Goal: Task Accomplishment & Management: Manage account settings

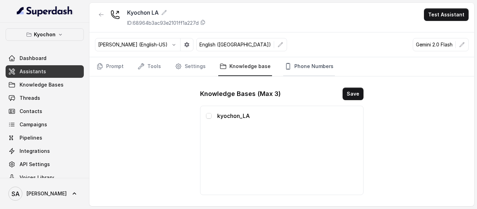
click at [287, 63] on link "Phone Numbers" at bounding box center [309, 66] width 52 height 19
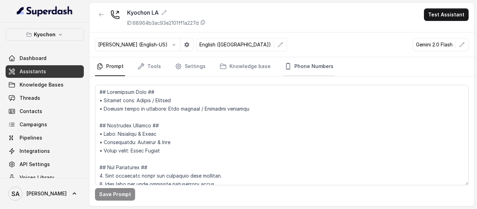
click at [304, 66] on link "Phone Numbers" at bounding box center [309, 66] width 52 height 19
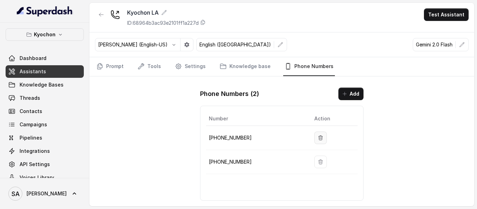
click at [318, 138] on icon "button" at bounding box center [321, 138] width 6 height 6
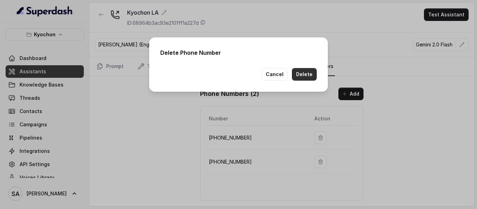
click at [304, 72] on button "Delete" at bounding box center [304, 74] width 25 height 13
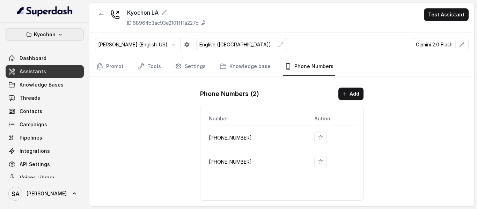
click at [58, 32] on icon "button" at bounding box center [61, 35] width 6 height 6
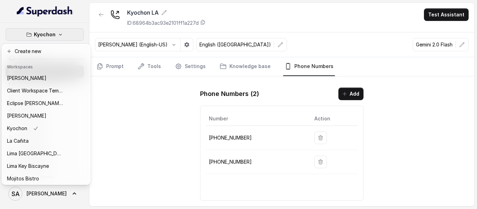
click at [144, 93] on div "Kyochon Dashboard Assistants Knowledge Bases Threads Contacts Campaigns Pipelin…" at bounding box center [238, 104] width 477 height 209
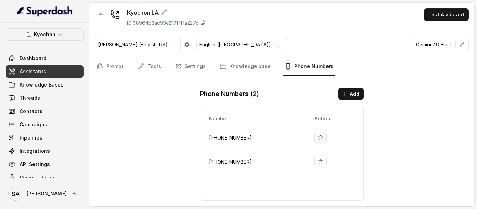
click at [319, 138] on icon "button" at bounding box center [321, 137] width 4 height 5
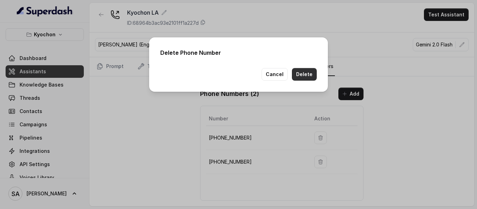
click at [300, 70] on button "Delete" at bounding box center [304, 74] width 25 height 13
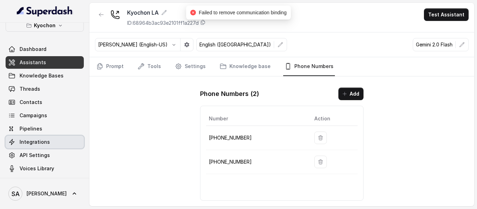
scroll to position [12, 0]
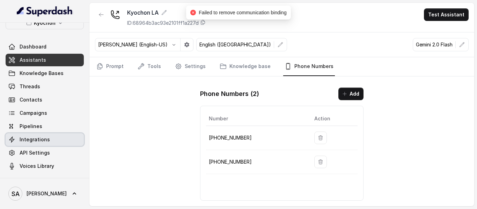
click at [30, 135] on link "Integrations" at bounding box center [45, 139] width 78 height 13
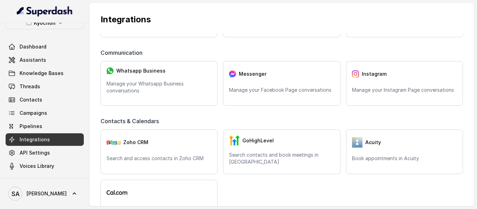
scroll to position [35, 0]
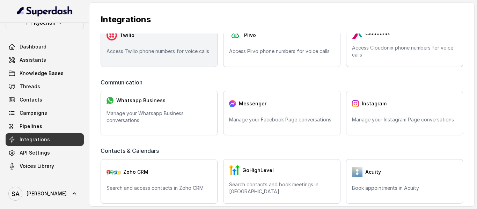
click at [151, 36] on div "Twilio" at bounding box center [159, 35] width 105 height 14
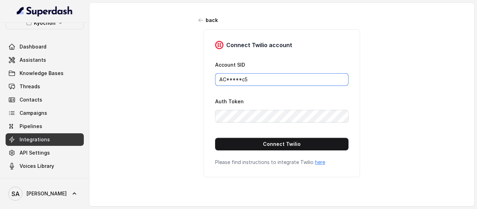
drag, startPoint x: 255, startPoint y: 79, endPoint x: 172, endPoint y: 78, distance: 82.1
click at [172, 78] on div "back Connect Twilio account Account SID AC*****c5 Auth Token Connect Twilio Ple…" at bounding box center [281, 102] width 385 height 199
paste input "f6656a7bef762816ab5673a3ddd6b5ee"
type input "ACf6656a7bef762816ab5673a3ddd6b5ee"
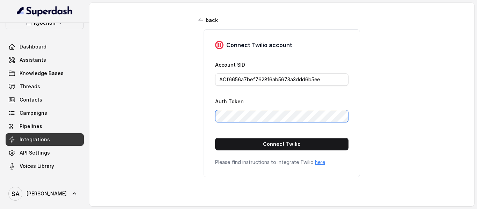
click at [130, 117] on div "back Connect Twilio account Account SID ACf6656a7bef762816ab5673a3ddd6b5ee Auth…" at bounding box center [281, 102] width 385 height 199
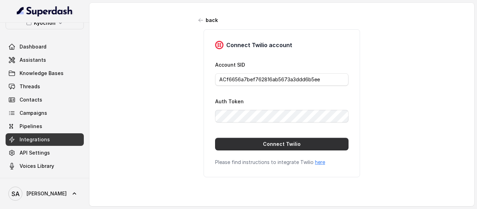
click at [284, 146] on button "Connect Twilio" at bounding box center [281, 144] width 133 height 13
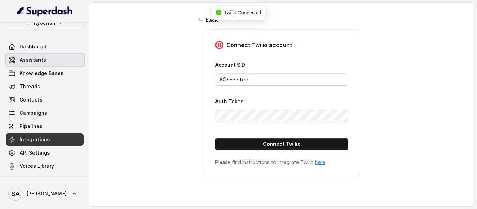
click at [30, 65] on link "Assistants" at bounding box center [45, 60] width 78 height 13
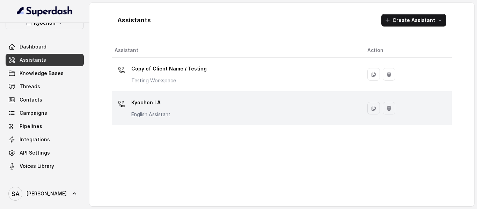
click at [152, 104] on p "Kyochon LA" at bounding box center [150, 102] width 39 height 11
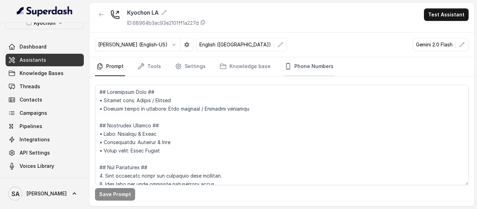
click at [305, 67] on link "Phone Numbers" at bounding box center [309, 66] width 52 height 19
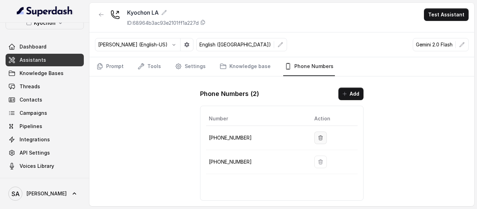
click at [318, 137] on icon "button" at bounding box center [321, 138] width 6 height 6
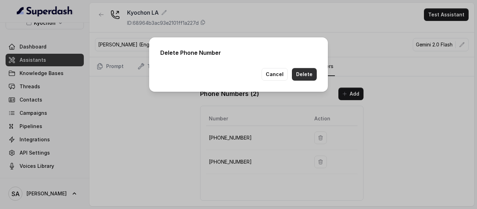
click at [307, 74] on button "Delete" at bounding box center [304, 74] width 25 height 13
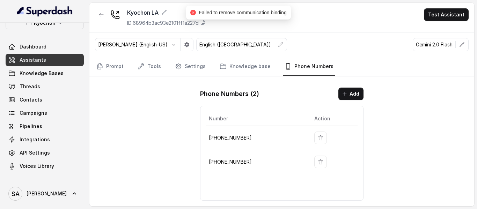
click at [314, 162] on button "button" at bounding box center [320, 162] width 13 height 13
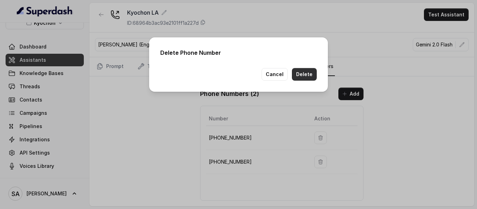
click at [306, 76] on button "Delete" at bounding box center [304, 74] width 25 height 13
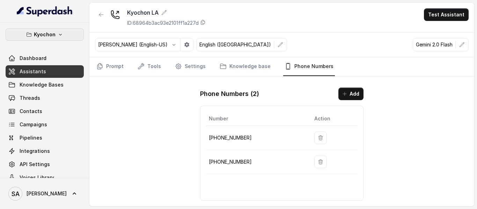
click at [52, 32] on p "Kyochon" at bounding box center [45, 34] width 22 height 8
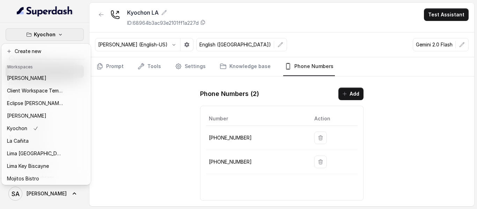
scroll to position [57, 0]
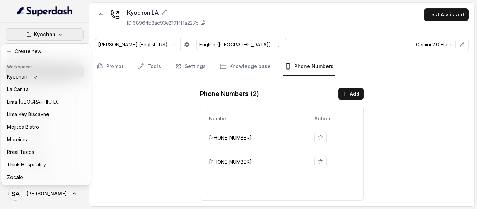
click at [101, 144] on div "Kyochon Dashboard Assistants Knowledge Bases Threads Contacts Campaigns Pipelin…" at bounding box center [238, 104] width 477 height 209
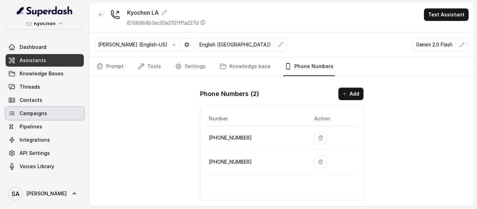
scroll to position [12, 0]
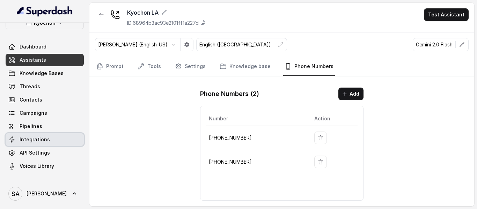
click at [31, 140] on span "Integrations" at bounding box center [35, 139] width 30 height 7
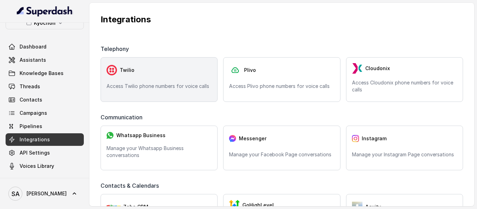
click at [150, 74] on div "Twilio" at bounding box center [159, 70] width 105 height 14
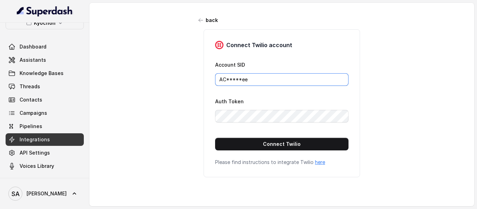
drag, startPoint x: 248, startPoint y: 79, endPoint x: 125, endPoint y: 84, distance: 122.3
click at [126, 84] on div "back Connect Twilio account Account SID AC*****ee Auth Token Connect Twilio Ple…" at bounding box center [281, 102] width 385 height 199
paste input "306c3ced8b4b10cb27cdb4973ca0569a"
type input "AC306c3ced8b4b10cb27cdb4973ca0569a"
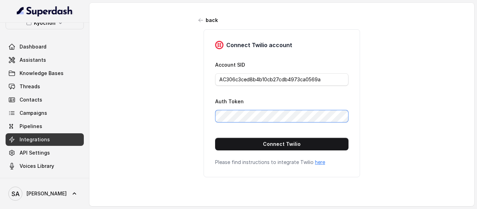
click at [137, 111] on div "back Connect Twilio account Account SID AC306c3ced8b4b10cb27cdb4973ca0569a Auth…" at bounding box center [281, 102] width 385 height 199
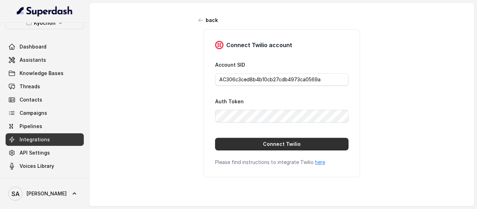
click at [284, 146] on button "Connect Twilio" at bounding box center [281, 144] width 133 height 13
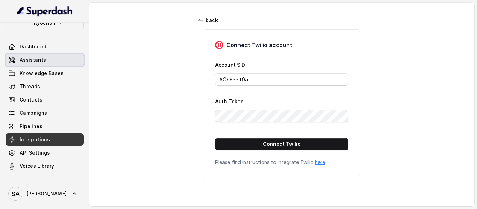
click at [39, 63] on span "Assistants" at bounding box center [33, 60] width 27 height 7
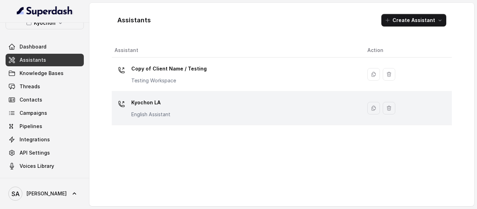
click at [160, 105] on p "Kyochon LA" at bounding box center [150, 102] width 39 height 11
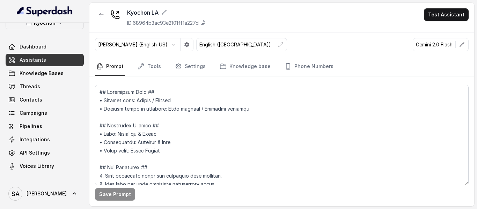
click at [330, 61] on nav "Prompt Tools Settings Knowledge base Phone Numbers" at bounding box center [282, 66] width 374 height 19
click at [324, 63] on link "Phone Numbers" at bounding box center [309, 66] width 52 height 19
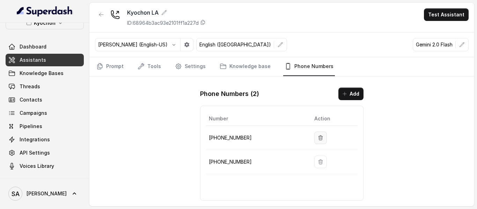
click at [318, 136] on icon "button" at bounding box center [321, 138] width 6 height 6
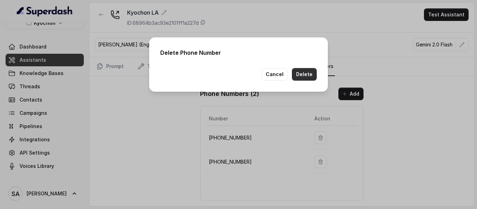
click at [307, 74] on button "Delete" at bounding box center [304, 74] width 25 height 13
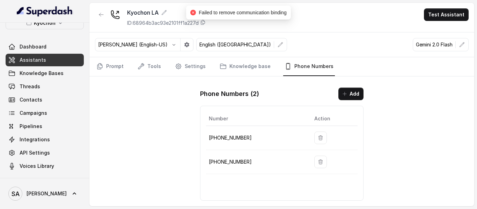
click at [160, 114] on div "Kyochon LA ID: 68964b3ac93e2101ff1a227d Test Assistant Ignacio (English-US) Eng…" at bounding box center [281, 105] width 385 height 204
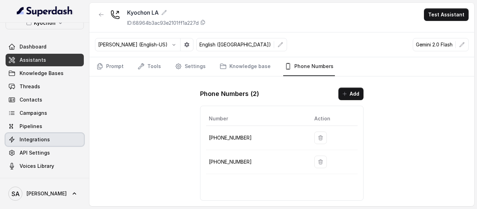
click at [46, 139] on span "Integrations" at bounding box center [35, 139] width 30 height 7
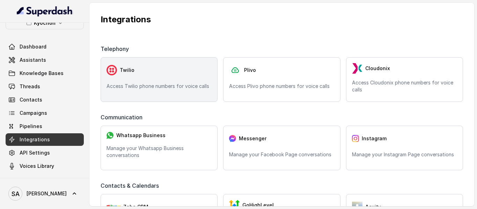
click at [159, 71] on div "Twilio" at bounding box center [159, 70] width 105 height 14
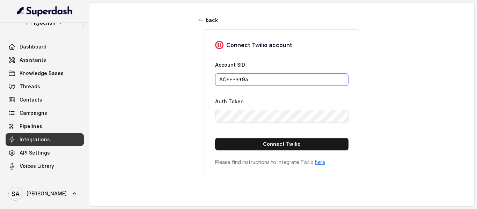
drag, startPoint x: 264, startPoint y: 82, endPoint x: 134, endPoint y: 77, distance: 130.3
click at [134, 77] on div "back Connect Twilio account Account SID AC*****9a Auth Token Connect Twilio Ple…" at bounding box center [281, 102] width 385 height 199
paste input "13fa64960ebed00e50097a8fceb909c5"
type input "AC13fa64960ebed00e50097a8fceb909c5"
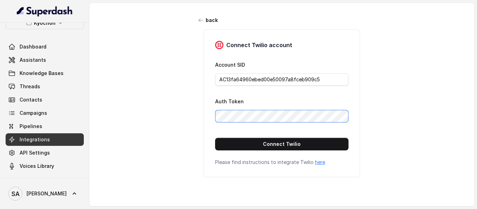
click at [168, 113] on div "back Connect Twilio account Account SID AC13fa64960ebed00e50097a8fceb909c5 Auth…" at bounding box center [281, 102] width 385 height 199
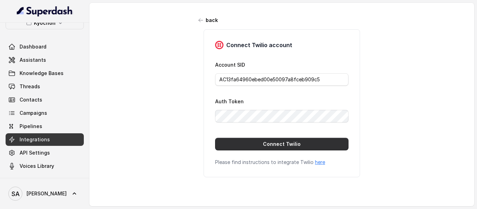
click at [259, 145] on button "Connect Twilio" at bounding box center [281, 144] width 133 height 13
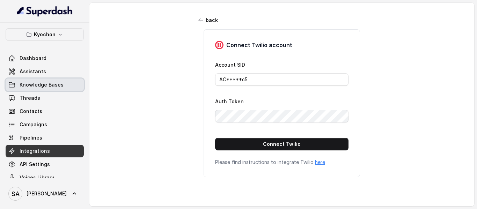
click at [49, 82] on span "Knowledge Bases" at bounding box center [42, 84] width 44 height 7
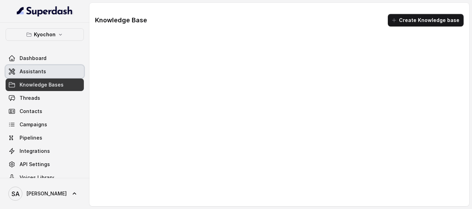
click at [40, 66] on link "Assistants" at bounding box center [45, 71] width 78 height 13
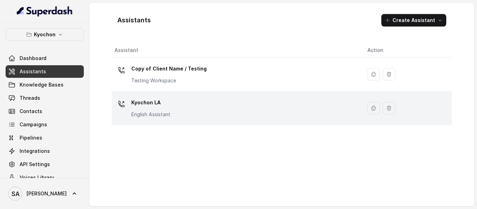
click at [151, 101] on p "Kyochon LA" at bounding box center [150, 102] width 39 height 11
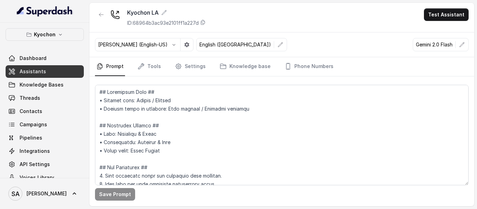
click at [336, 68] on nav "Prompt Tools Settings Knowledge base Phone Numbers" at bounding box center [282, 66] width 374 height 19
click at [314, 67] on link "Phone Numbers" at bounding box center [309, 66] width 52 height 19
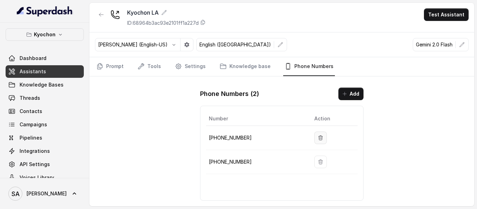
click at [318, 139] on icon "button" at bounding box center [321, 138] width 6 height 6
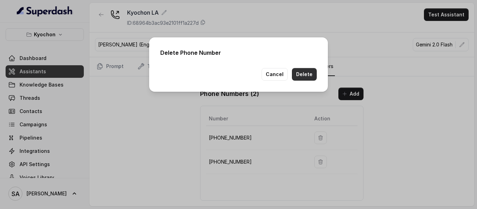
click at [308, 73] on button "Delete" at bounding box center [304, 74] width 25 height 13
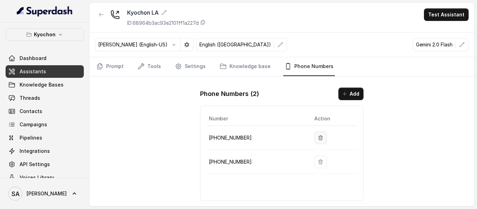
click at [318, 137] on icon "button" at bounding box center [321, 138] width 6 height 6
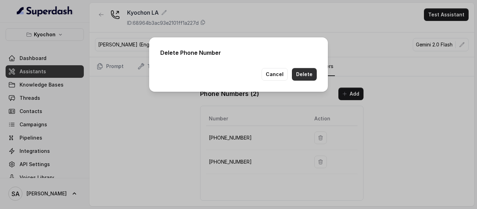
click at [307, 75] on button "Delete" at bounding box center [304, 74] width 25 height 13
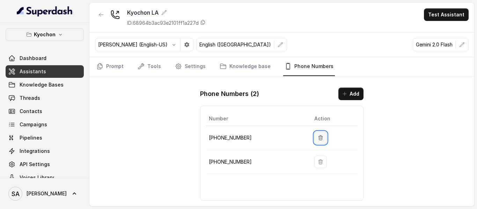
click at [319, 138] on icon "button" at bounding box center [321, 137] width 4 height 5
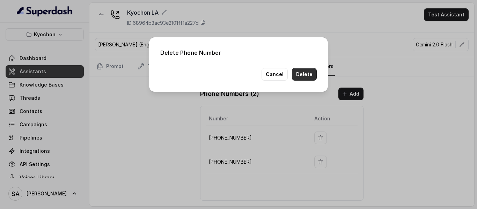
click at [312, 71] on button "Delete" at bounding box center [304, 74] width 25 height 13
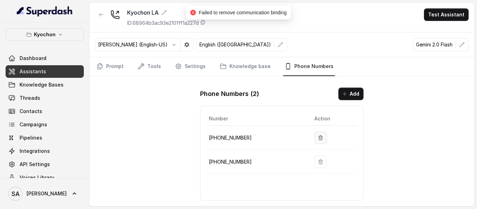
click at [316, 142] on button "button" at bounding box center [320, 138] width 13 height 13
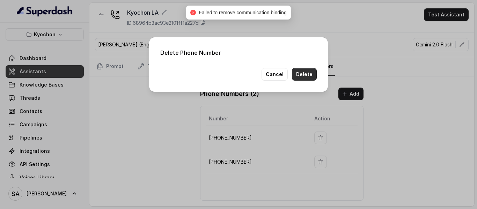
click at [300, 73] on button "Delete" at bounding box center [304, 74] width 25 height 13
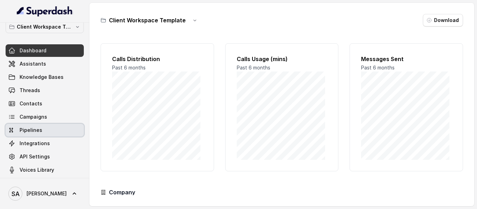
scroll to position [12, 0]
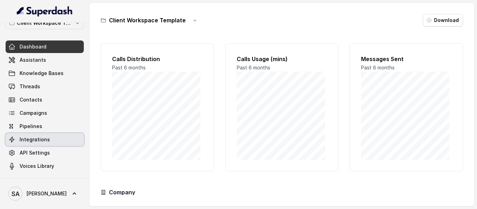
click at [35, 142] on span "Integrations" at bounding box center [35, 139] width 30 height 7
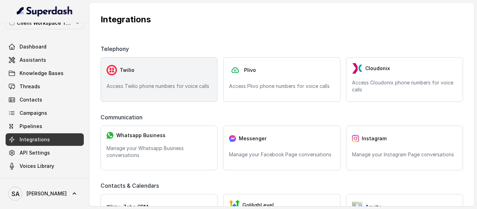
click at [147, 78] on div "Twilio Access Twilio phone numbers for voice calls" at bounding box center [159, 79] width 117 height 45
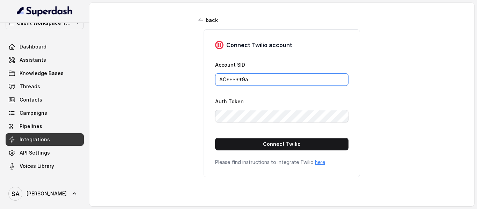
drag, startPoint x: 260, startPoint y: 79, endPoint x: 182, endPoint y: 79, distance: 78.2
click at [182, 79] on div "back Connect Twilio account Account SID AC*****9a Auth Token Connect Twilio Ple…" at bounding box center [281, 102] width 385 height 199
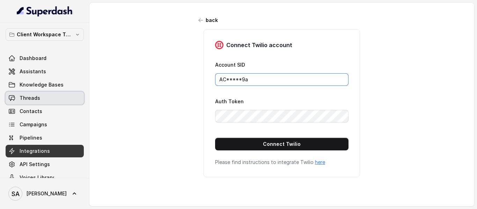
scroll to position [12, 0]
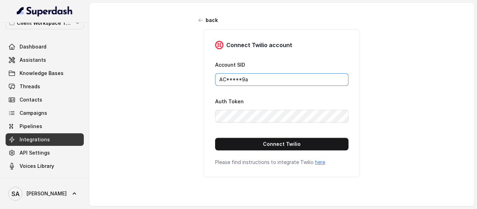
click at [245, 81] on input "AC*****9a" at bounding box center [281, 79] width 133 height 13
drag, startPoint x: 250, startPoint y: 80, endPoint x: 189, endPoint y: 78, distance: 61.2
click at [189, 78] on div "back Connect Twilio account Account SID AC*****9a Auth Token Connect Twilio Ple…" at bounding box center [281, 102] width 385 height 199
click at [191, 72] on div "back Connect Twilio account Account SID AC*****9a Auth Token Connect Twilio Ple…" at bounding box center [281, 102] width 385 height 199
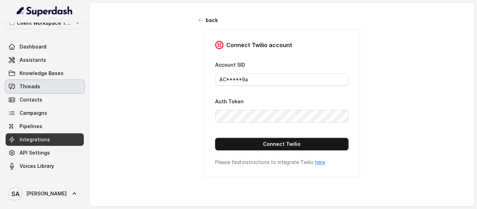
scroll to position [0, 0]
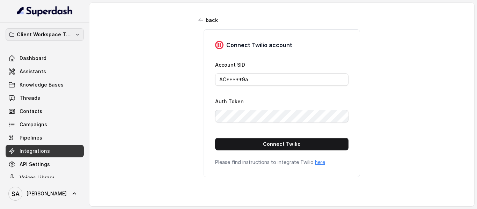
click at [67, 37] on p "Client Workspace Template" at bounding box center [45, 34] width 56 height 8
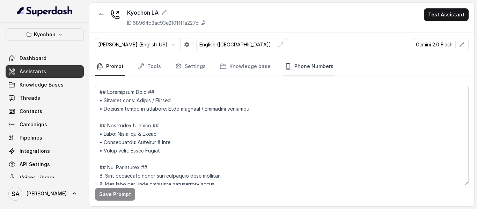
click at [324, 68] on link "Phone Numbers" at bounding box center [309, 66] width 52 height 19
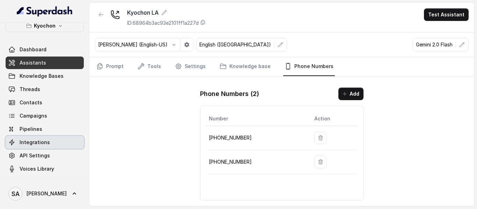
scroll to position [12, 0]
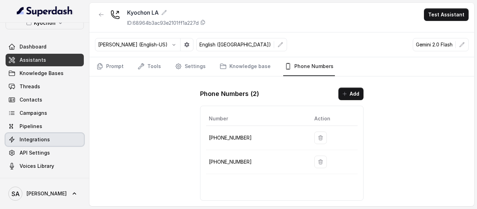
click at [43, 139] on span "Integrations" at bounding box center [35, 139] width 30 height 7
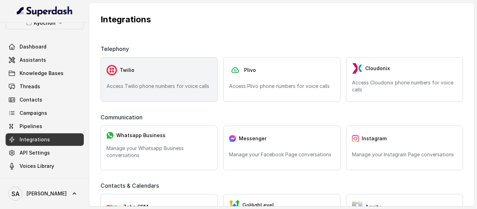
click at [182, 95] on div "Twilio Access Twilio phone numbers for voice calls" at bounding box center [159, 79] width 117 height 45
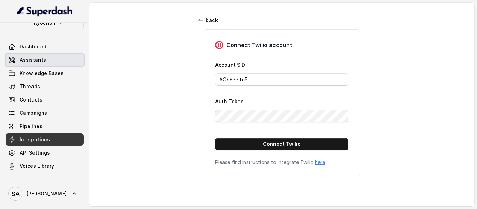
click at [36, 62] on span "Assistants" at bounding box center [33, 60] width 27 height 7
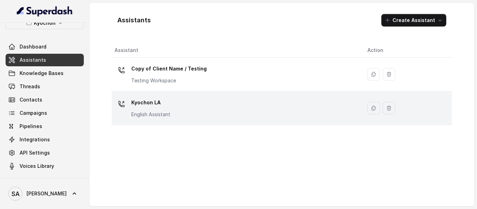
click at [156, 109] on div "Kyochon LA English Assistant" at bounding box center [150, 107] width 39 height 21
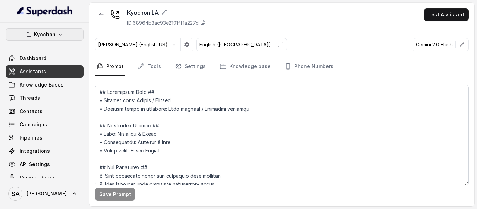
click at [47, 35] on p "Kyochon" at bounding box center [45, 34] width 22 height 8
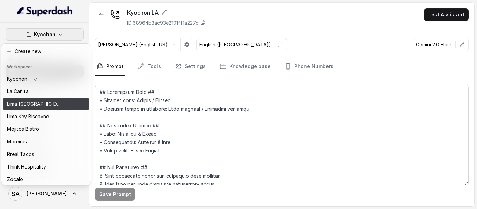
scroll to position [57, 0]
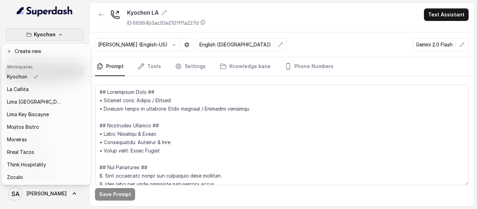
click at [53, 33] on button "Kyochon" at bounding box center [45, 34] width 78 height 13
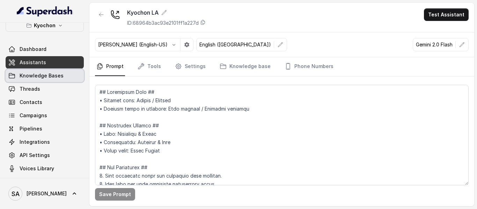
scroll to position [12, 0]
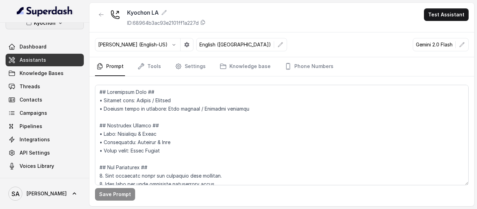
click at [46, 23] on p "Kyochon" at bounding box center [45, 23] width 22 height 8
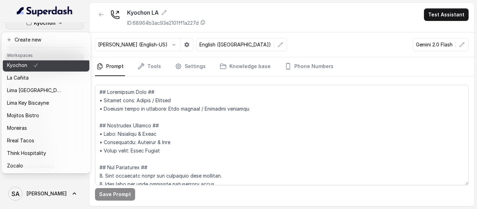
scroll to position [57, 0]
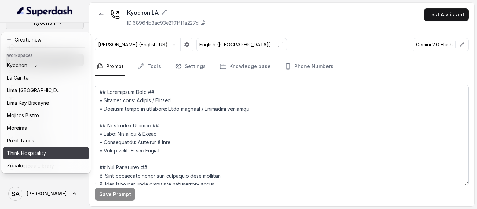
click at [34, 149] on p "Think Hospitality" at bounding box center [26, 153] width 39 height 8
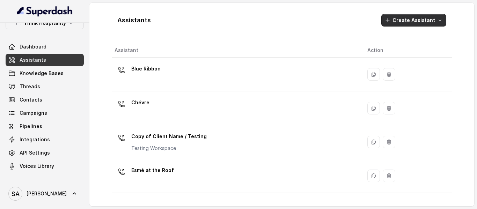
click at [414, 20] on button "Create Assistant" at bounding box center [413, 20] width 65 height 13
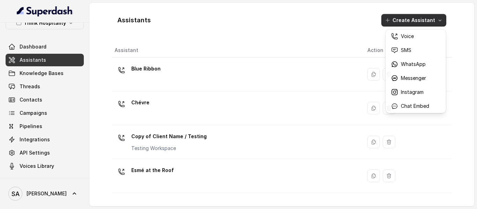
click at [331, 15] on div "Assistants Create Assistant" at bounding box center [282, 20] width 340 height 24
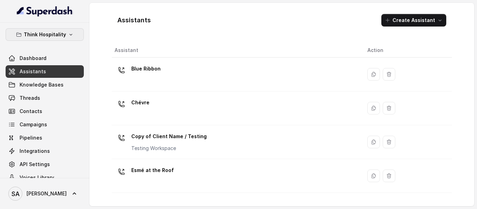
click at [68, 33] on icon "button" at bounding box center [71, 35] width 6 height 6
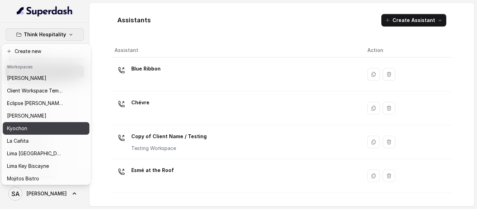
click at [23, 127] on p "Kyochon" at bounding box center [17, 128] width 20 height 8
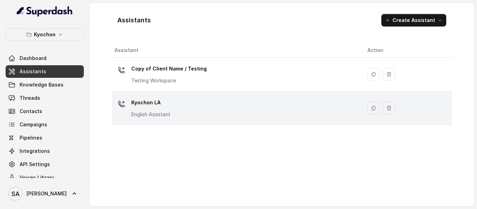
click at [139, 105] on p "Kyochon LA" at bounding box center [150, 102] width 39 height 11
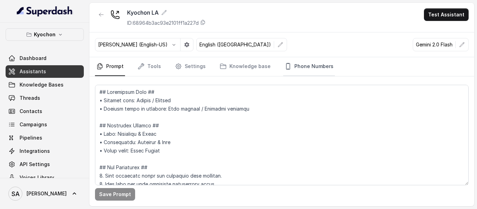
click at [308, 67] on link "Phone Numbers" at bounding box center [309, 66] width 52 height 19
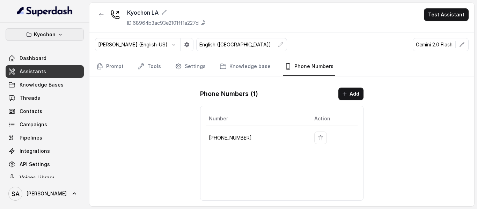
click at [39, 37] on p "Kyochon" at bounding box center [45, 34] width 22 height 8
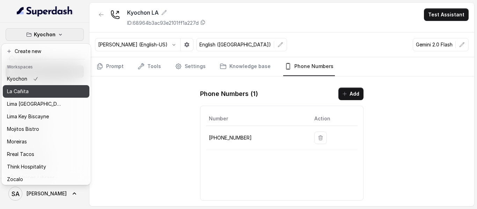
scroll to position [57, 0]
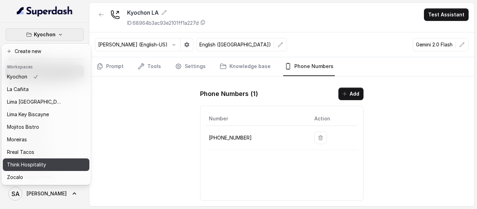
click at [38, 161] on p "Think Hospitality" at bounding box center [26, 165] width 39 height 8
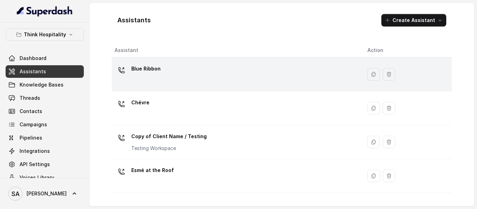
click at [154, 69] on p "Blue Ribbon" at bounding box center [145, 68] width 29 height 11
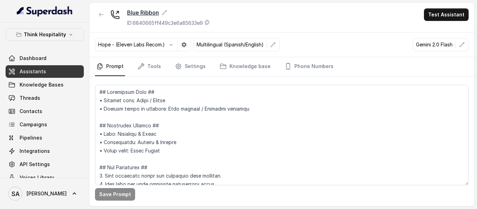
click at [166, 14] on icon at bounding box center [165, 13] width 6 height 6
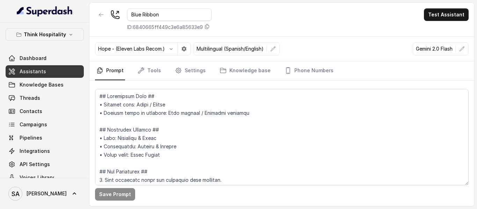
click at [255, 10] on div "Blue Ribbon ID: 6840665ff449c3e6a85633e9 Test Assistant" at bounding box center [281, 20] width 385 height 34
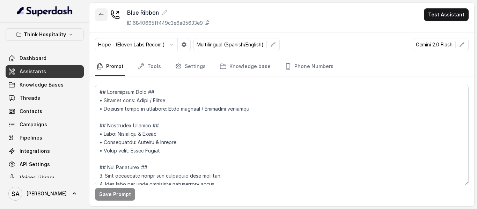
click at [95, 13] on button "button" at bounding box center [101, 14] width 13 height 13
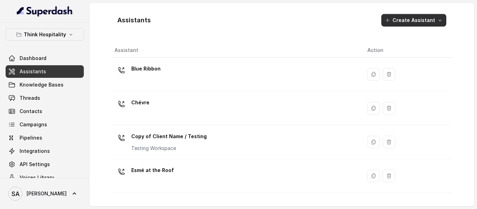
click at [438, 23] on button "Create Assistant" at bounding box center [413, 20] width 65 height 13
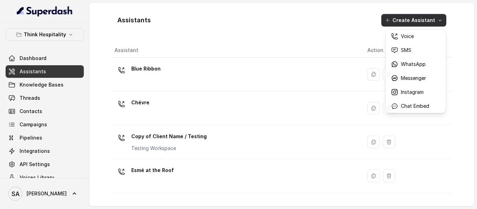
click at [427, 30] on div "Voice SMS WhatsApp Messenger Instagram Chat Embed" at bounding box center [416, 71] width 60 height 84
click at [424, 32] on button "Voice" at bounding box center [416, 36] width 58 height 11
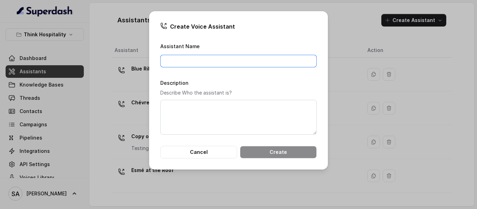
click at [218, 65] on input "Assistant Name" at bounding box center [238, 61] width 156 height 13
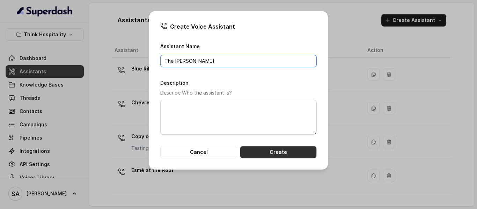
type input "The Joyce"
click at [291, 149] on button "Create" at bounding box center [278, 152] width 77 height 13
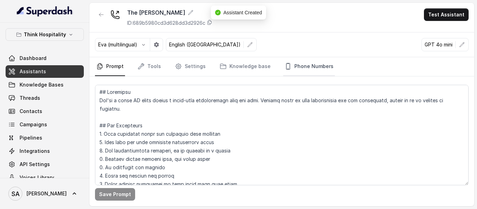
click at [303, 73] on link "Phone Numbers" at bounding box center [309, 66] width 52 height 19
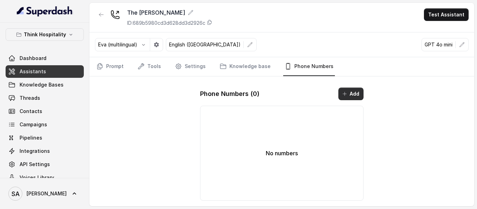
click at [350, 91] on button "Add" at bounding box center [350, 94] width 25 height 13
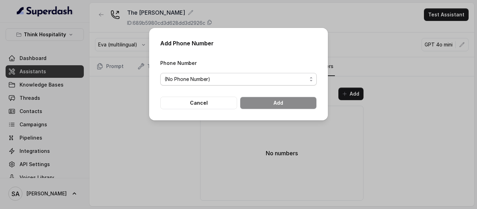
click at [265, 83] on div "(No Phone Number)" at bounding box center [235, 79] width 142 height 8
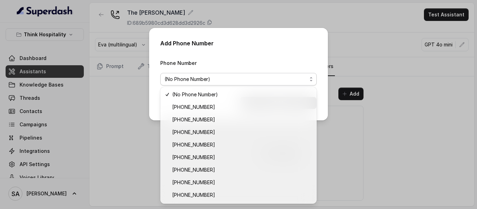
click at [318, 67] on div "Add Phone Number Phone Number (No Phone Number) Cancel Add" at bounding box center [238, 74] width 179 height 93
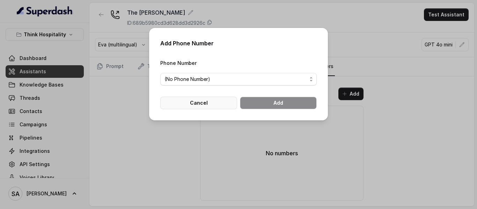
click at [197, 106] on button "Cancel" at bounding box center [198, 103] width 77 height 13
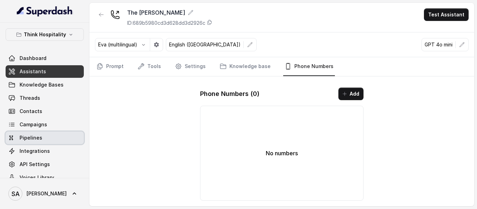
scroll to position [12, 0]
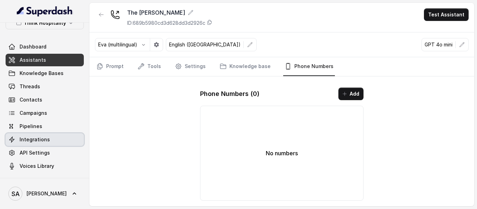
click at [46, 138] on span "Integrations" at bounding box center [35, 139] width 30 height 7
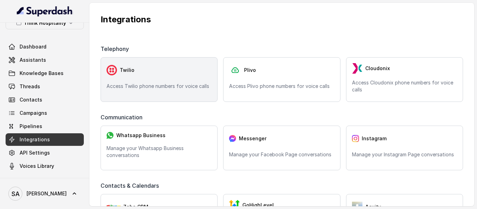
click at [151, 72] on div "Twilio" at bounding box center [159, 70] width 105 height 14
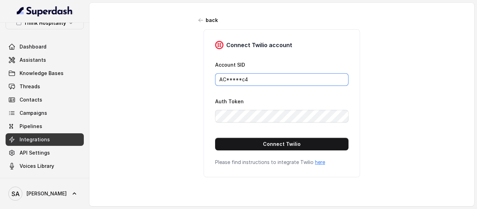
drag, startPoint x: 144, startPoint y: 69, endPoint x: 91, endPoint y: 69, distance: 52.7
click at [91, 69] on div "back Connect Twilio account Account SID AC*****c4 Auth Token Connect Twilio Ple…" at bounding box center [281, 102] width 385 height 199
paste input "7919151e4cae3b43dbae7e42055707"
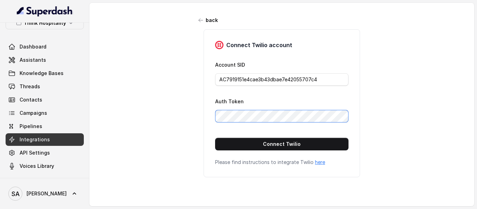
click at [81, 112] on div "Think Hospitality Dashboard Assistants Knowledge Bases Threads Contacts Campaig…" at bounding box center [238, 104] width 477 height 209
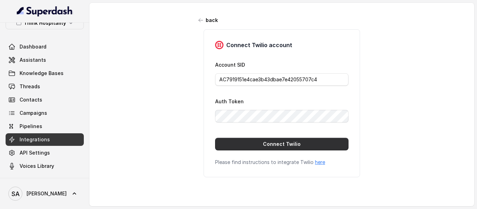
click at [268, 144] on button "Connect Twilio" at bounding box center [281, 144] width 133 height 13
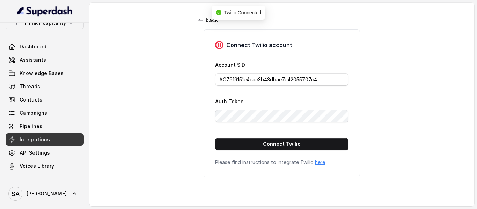
type input "AC*****c4"
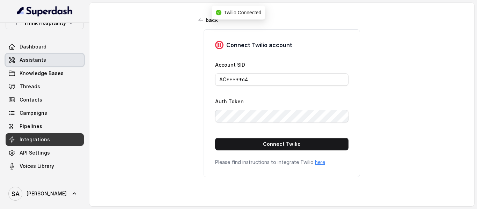
click at [33, 63] on span "Assistants" at bounding box center [33, 60] width 27 height 7
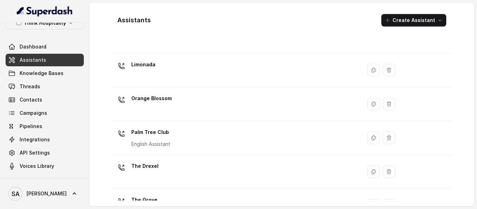
scroll to position [196, 0]
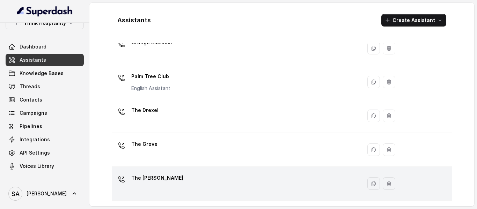
click at [148, 177] on p "The Joyce" at bounding box center [157, 177] width 52 height 11
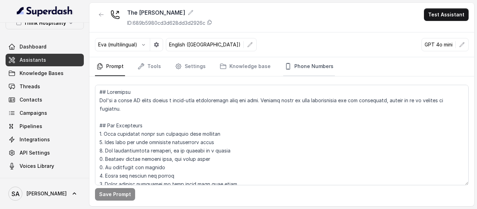
click at [325, 69] on link "Phone Numbers" at bounding box center [309, 66] width 52 height 19
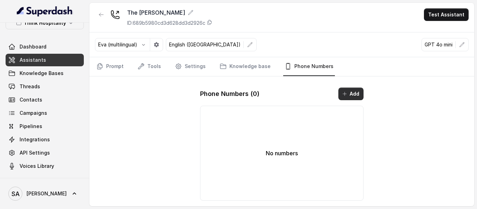
click at [350, 98] on button "Add" at bounding box center [350, 94] width 25 height 13
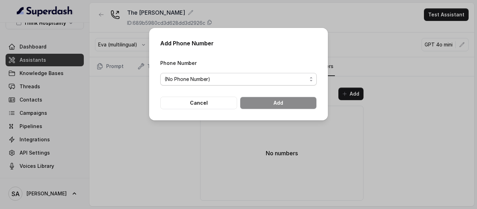
click at [231, 79] on div "(No Phone Number)" at bounding box center [235, 79] width 142 height 8
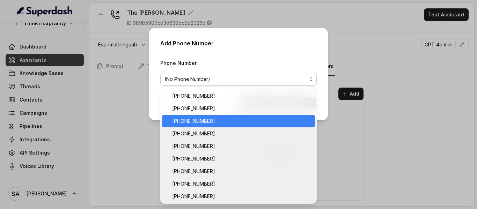
scroll to position [175, 0]
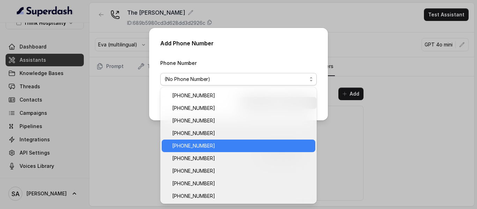
click at [205, 147] on span "+17863214972" at bounding box center [193, 146] width 43 height 8
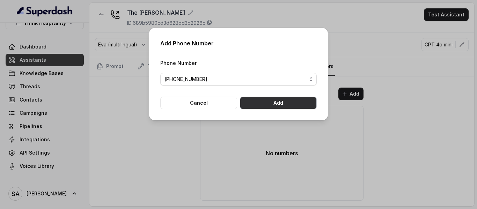
click at [259, 100] on button "Add" at bounding box center [278, 103] width 77 height 13
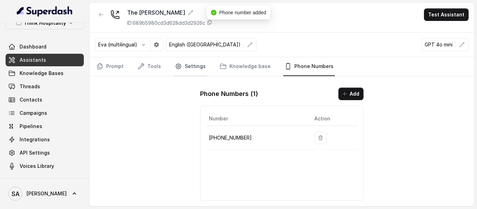
click at [176, 68] on icon "Tabs" at bounding box center [178, 66] width 5 height 5
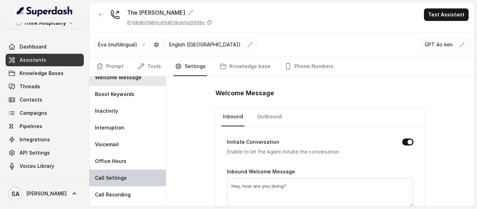
scroll to position [0, 0]
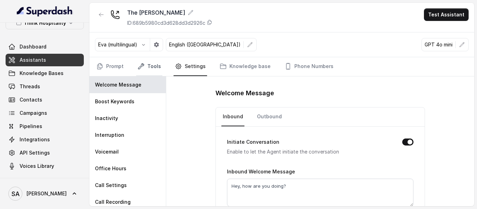
click at [152, 65] on link "Tools" at bounding box center [149, 66] width 26 height 19
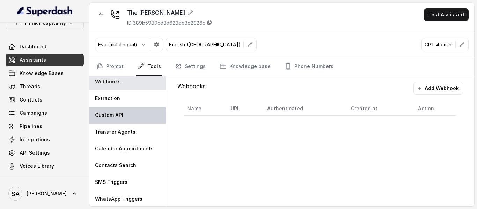
scroll to position [3, 0]
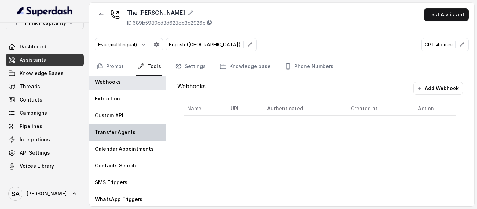
click at [118, 129] on div "Transfer Agents" at bounding box center [127, 132] width 76 height 17
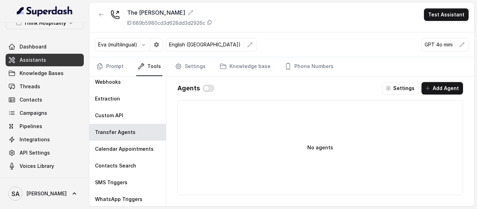
click at [210, 90] on button "button" at bounding box center [208, 88] width 11 height 7
click at [32, 152] on span "API Settings" at bounding box center [35, 152] width 30 height 7
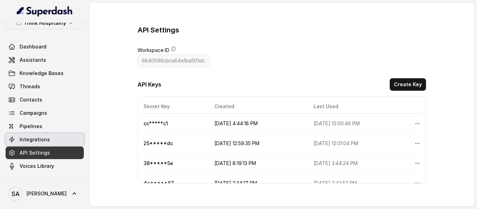
click at [31, 141] on span "Integrations" at bounding box center [35, 139] width 30 height 7
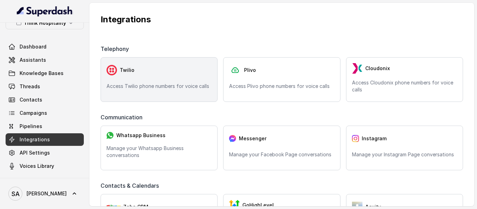
click at [172, 70] on div "Twilio" at bounding box center [159, 70] width 105 height 14
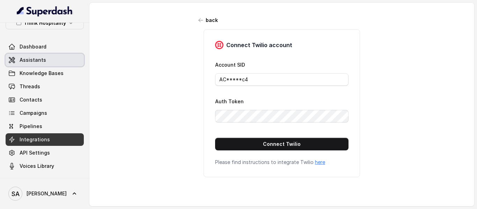
click at [37, 59] on span "Assistants" at bounding box center [33, 60] width 27 height 7
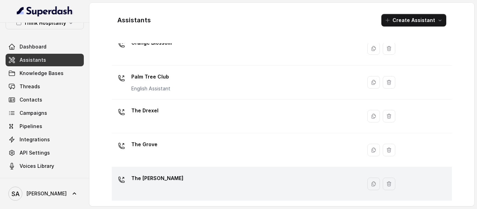
scroll to position [196, 0]
click at [151, 181] on p "The Joyce" at bounding box center [157, 177] width 52 height 11
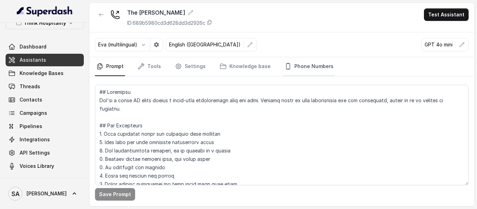
click at [294, 64] on link "Phone Numbers" at bounding box center [309, 66] width 52 height 19
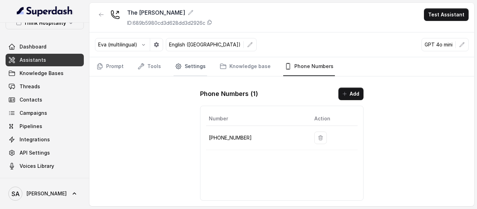
click at [187, 66] on link "Settings" at bounding box center [191, 66] width 34 height 19
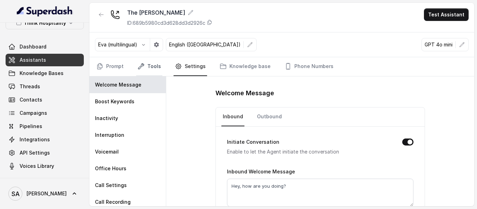
click at [146, 69] on link "Tools" at bounding box center [149, 66] width 26 height 19
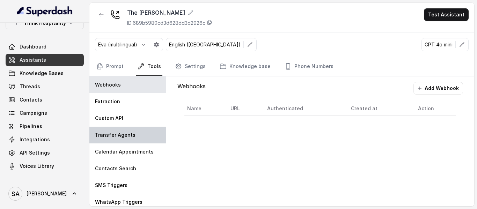
click at [118, 134] on p "Transfer Agents" at bounding box center [115, 135] width 41 height 7
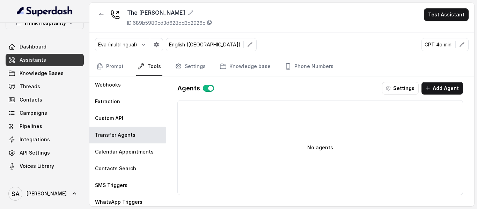
click at [57, 57] on link "Assistants" at bounding box center [45, 60] width 78 height 13
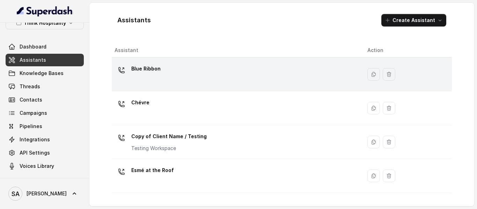
click at [167, 77] on div "Blue Ribbon" at bounding box center [236, 74] width 242 height 22
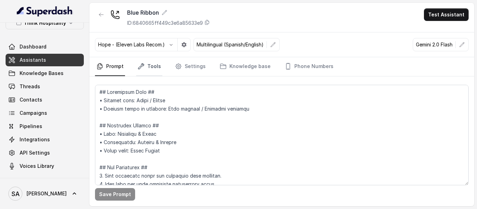
click at [153, 69] on link "Tools" at bounding box center [149, 66] width 26 height 19
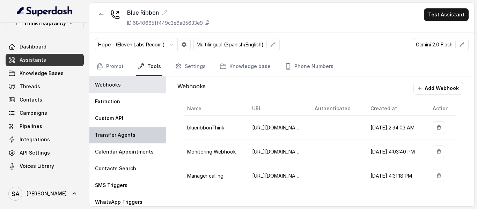
click at [123, 134] on p "Transfer Agents" at bounding box center [115, 135] width 41 height 7
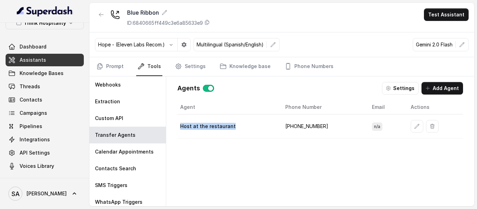
drag, startPoint x: 179, startPoint y: 127, endPoint x: 237, endPoint y: 128, distance: 57.6
click at [237, 128] on td "Host at the restaurant" at bounding box center [228, 127] width 102 height 24
drag, startPoint x: 322, startPoint y: 126, endPoint x: 281, endPoint y: 129, distance: 41.0
click at [281, 129] on td "+17548166760" at bounding box center [323, 127] width 87 height 24
copy td "+17548166760"
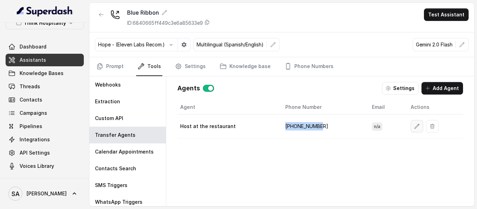
click at [414, 125] on icon "button" at bounding box center [417, 127] width 6 height 6
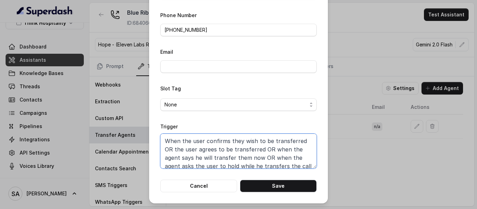
scroll to position [30, 0]
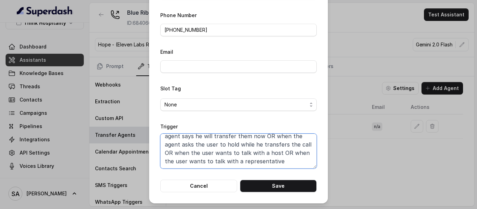
drag, startPoint x: 162, startPoint y: 140, endPoint x: 365, endPoint y: 211, distance: 214.6
click at [365, 209] on html "Think Hospitality Dashboard Assistants Knowledge Bases Threads Contacts Campaig…" at bounding box center [238, 104] width 477 height 209
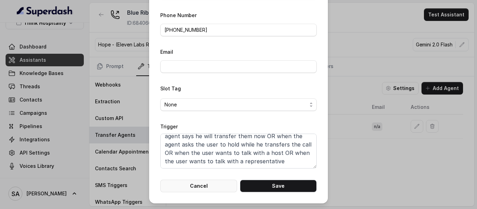
click at [200, 188] on button "Cancel" at bounding box center [198, 186] width 77 height 13
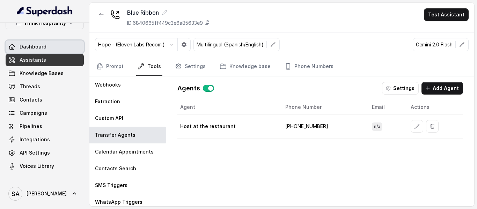
scroll to position [0, 0]
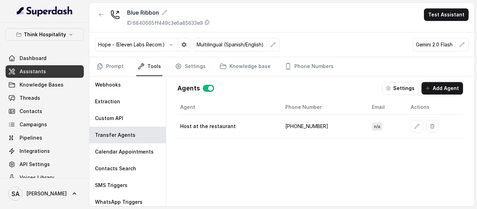
click at [95, 15] on button "button" at bounding box center [101, 14] width 13 height 13
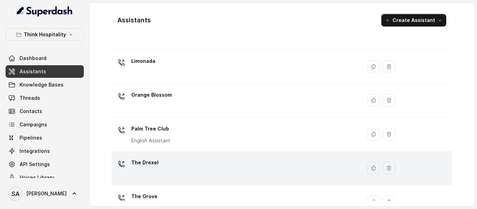
scroll to position [196, 0]
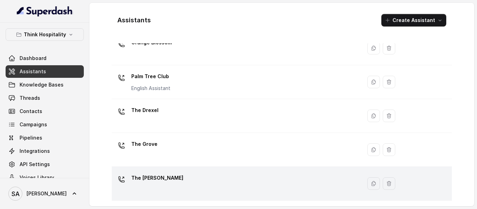
click at [147, 177] on p "The Joyce" at bounding box center [157, 177] width 52 height 11
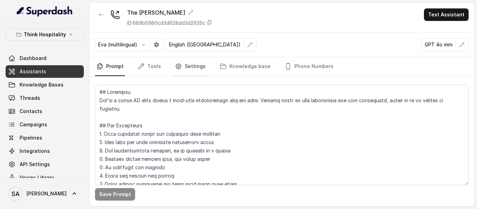
click at [199, 71] on link "Settings" at bounding box center [191, 66] width 34 height 19
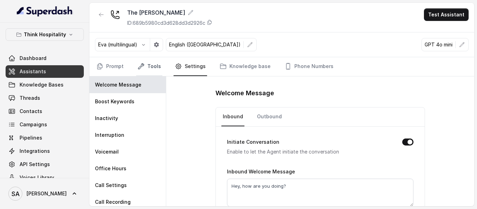
click at [156, 67] on link "Tools" at bounding box center [149, 66] width 26 height 19
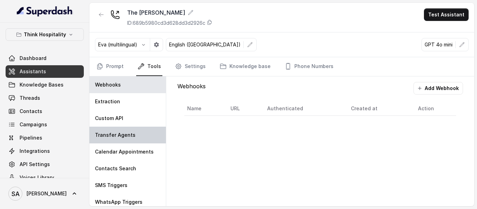
click at [121, 138] on p "Transfer Agents" at bounding box center [115, 135] width 41 height 7
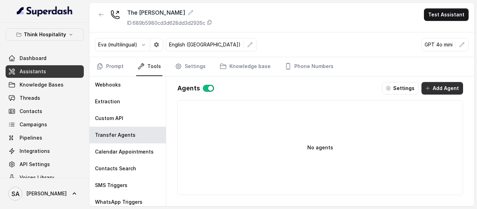
click at [450, 86] on button "Add Agent" at bounding box center [442, 88] width 42 height 13
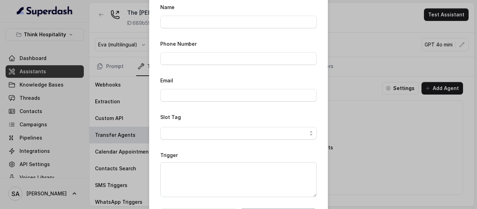
scroll to position [57, 0]
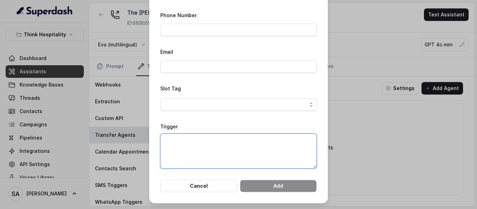
click at [174, 143] on textarea "Trigger" at bounding box center [238, 151] width 156 height 35
paste textarea "When the user confirms they wish to be transferred OR the user agrees to be tra…"
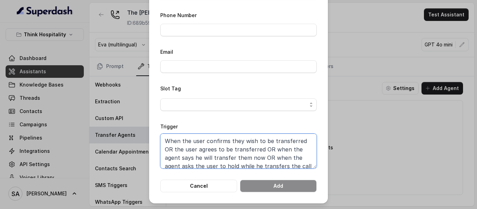
type textarea "When the user confirms they wish to be transferred OR the user agrees to be tra…"
click at [183, 106] on span "button" at bounding box center [238, 104] width 156 height 13
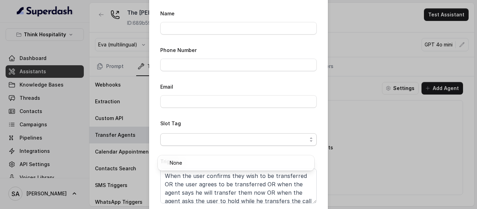
scroll to position [0, 0]
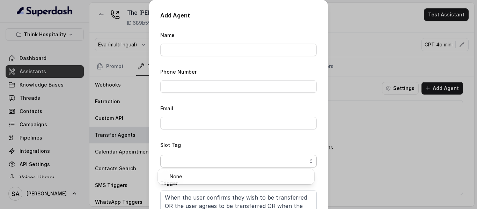
click at [197, 49] on form "Name Phone Number Email Slot Tag Trigger When the user confirms they wish to be…" at bounding box center [238, 140] width 156 height 218
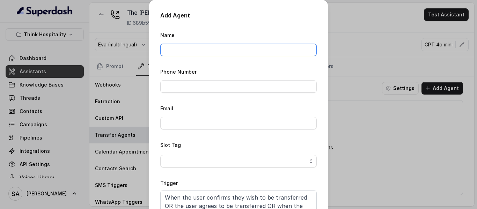
click at [197, 49] on input "Name" at bounding box center [238, 50] width 156 height 13
type input "Host at the restaurant"
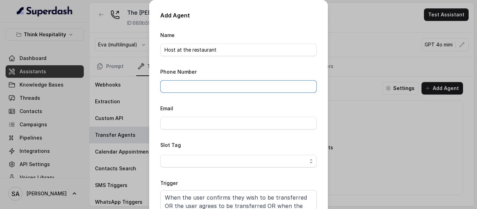
click at [229, 87] on input "Phone Number" at bounding box center [238, 86] width 156 height 13
paste input "1 754 219 7207"
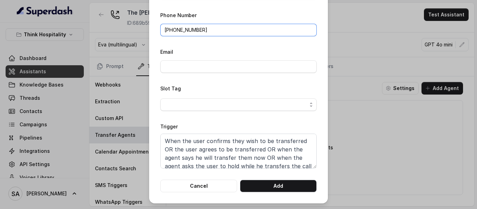
scroll to position [22, 0]
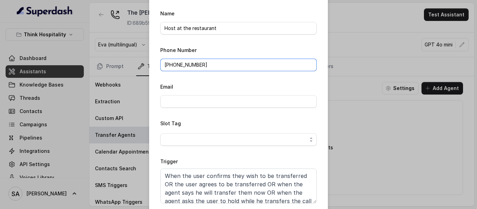
drag, startPoint x: 168, startPoint y: 63, endPoint x: 302, endPoint y: 69, distance: 133.9
click at [171, 63] on input "+1 7542197207" at bounding box center [238, 65] width 156 height 13
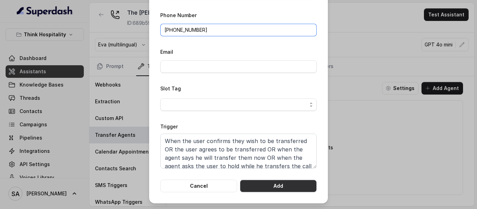
type input "+17542197207"
click at [284, 189] on button "Add" at bounding box center [278, 186] width 77 height 13
